Goal: Information Seeking & Learning: Learn about a topic

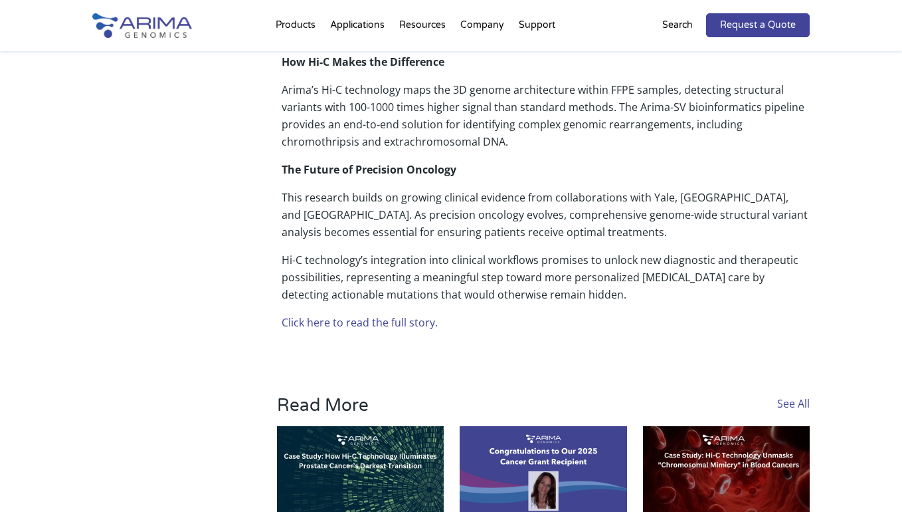
scroll to position [814, 0]
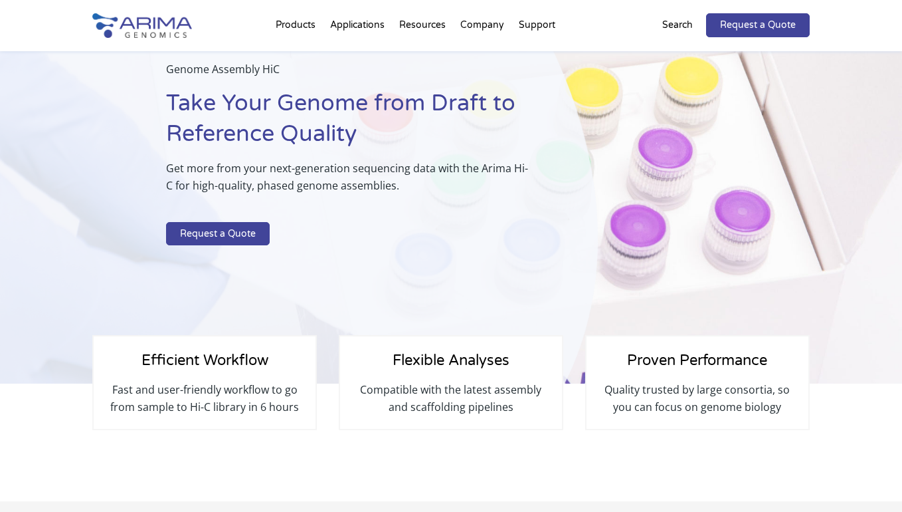
scroll to position [94, 0]
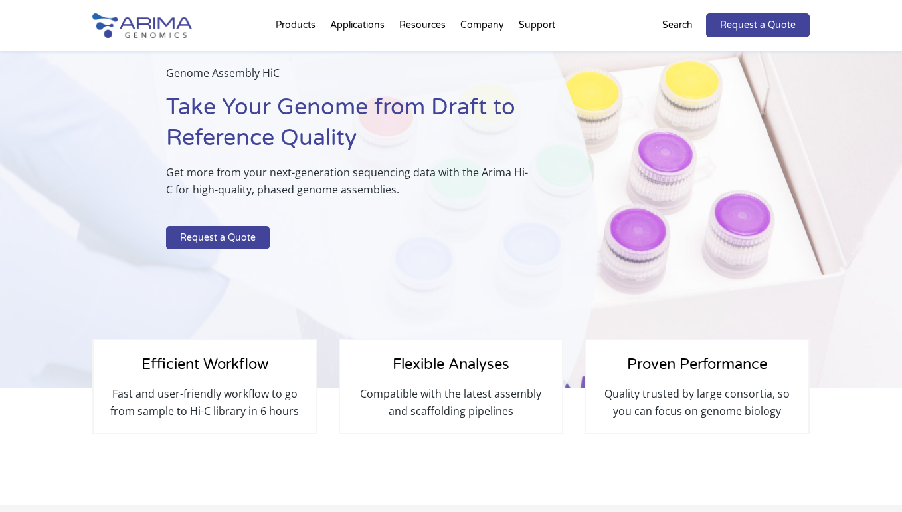
click at [193, 397] on p "Fast and user-friendly workflow to go from sample to Hi-C library in 6 hours" at bounding box center [204, 402] width 195 height 35
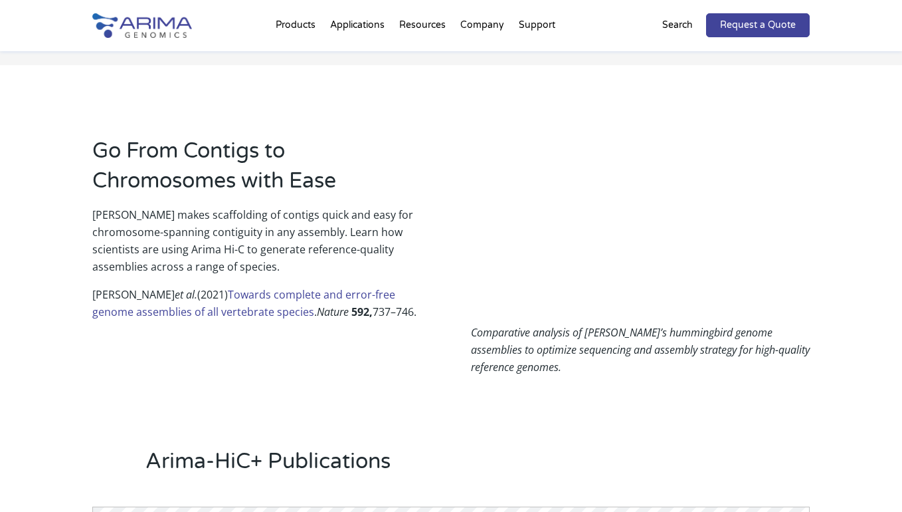
scroll to position [866, 0]
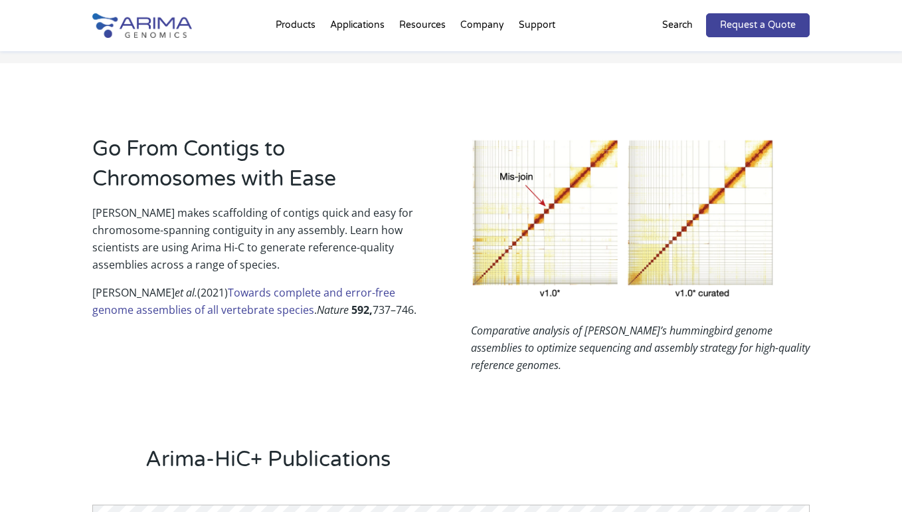
click at [262, 294] on link "Towards complete and error-free genome assemblies of all vertebrate species" at bounding box center [243, 301] width 303 height 32
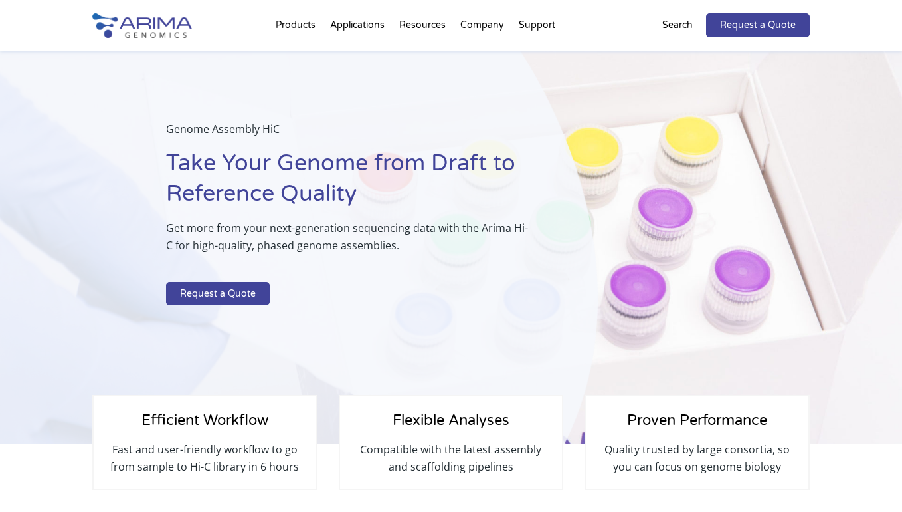
scroll to position [47, 0]
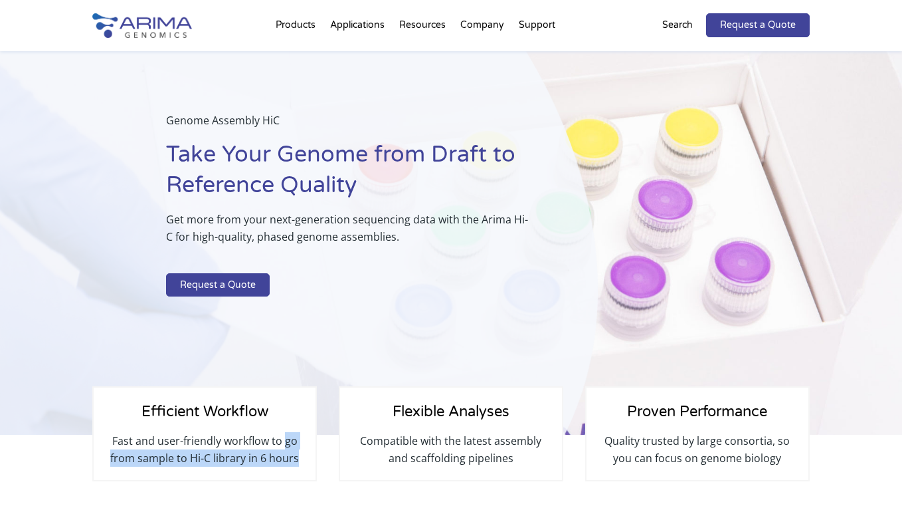
drag, startPoint x: 285, startPoint y: 443, endPoint x: 298, endPoint y: 456, distance: 18.8
click at [298, 456] on p "Fast and user-friendly workflow to go from sample to Hi-C library in 6 hours" at bounding box center [204, 449] width 195 height 35
copy p "go from sample to Hi-C library in 6 hours"
click at [169, 338] on div "Genome Assembly HiC Take Your Genome from Draft to Reference Quality Get more f…" at bounding box center [299, 233] width 598 height 403
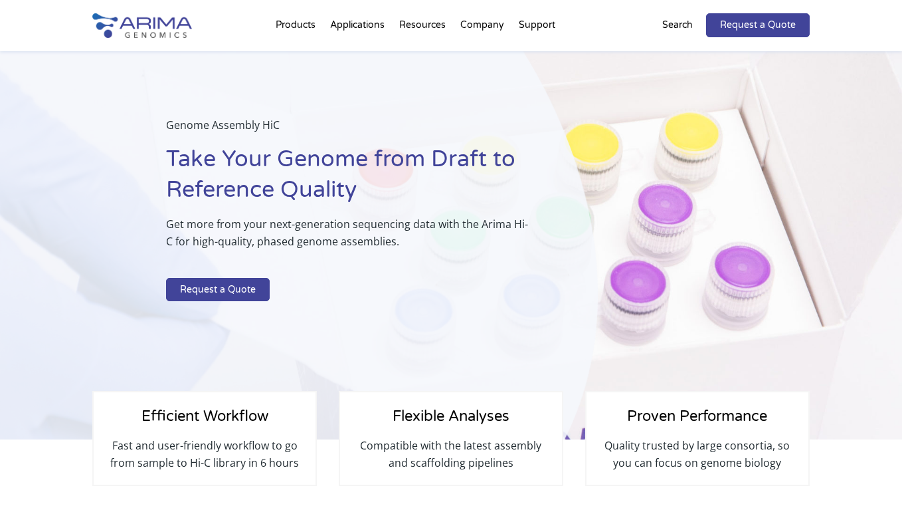
scroll to position [39, 0]
